Goal: Complete application form

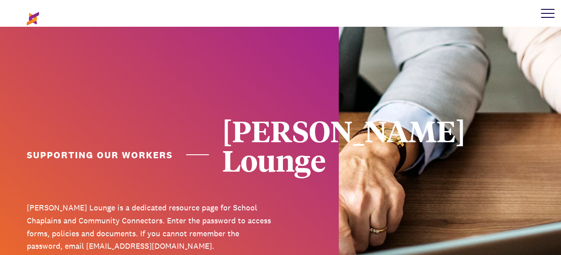
click at [549, 13] on div at bounding box center [547, 13] width 13 height 1
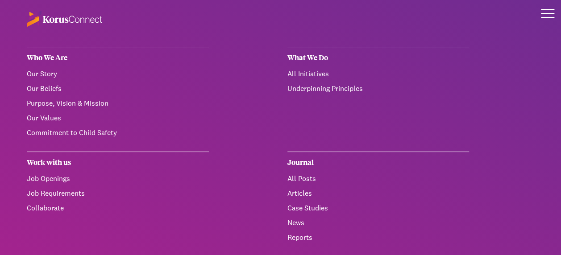
click at [543, 16] on div at bounding box center [548, 13] width 27 height 27
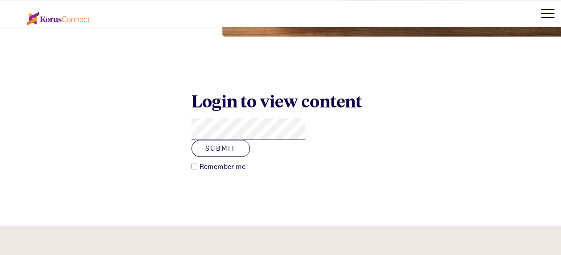
scroll to position [313, 0]
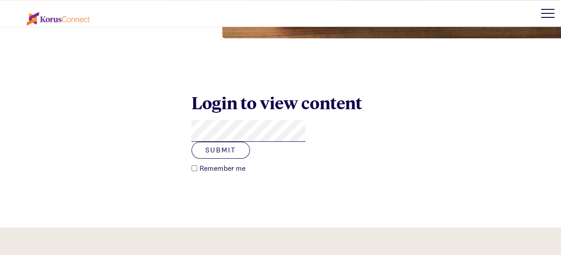
click at [192, 142] on button "Submit" at bounding box center [221, 150] width 59 height 17
click at [250, 142] on button "Submit" at bounding box center [221, 150] width 59 height 17
click at [192, 142] on button "Submit" at bounding box center [221, 150] width 59 height 17
click at [250, 142] on button "Submit" at bounding box center [221, 150] width 59 height 17
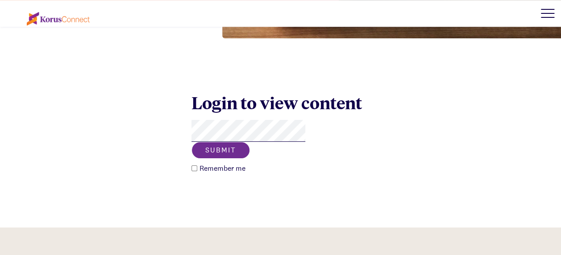
click at [250, 142] on button "Submit" at bounding box center [221, 150] width 59 height 17
